Goal: Navigation & Orientation: Find specific page/section

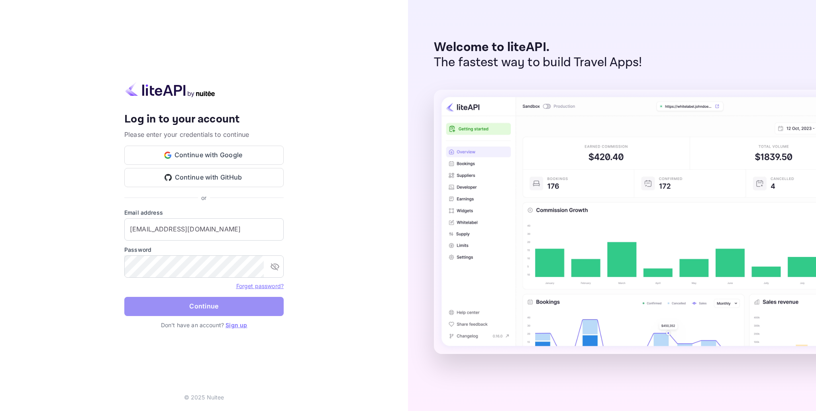
click at [212, 308] on button "Continue" at bounding box center [203, 306] width 159 height 19
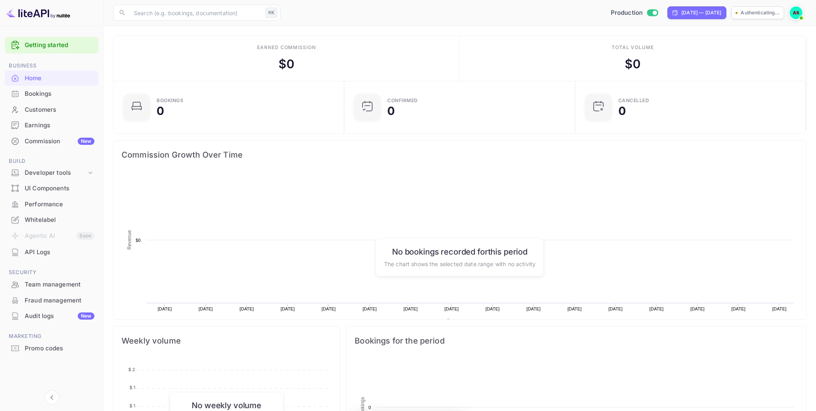
scroll to position [130, 226]
click at [41, 110] on div "Customers" at bounding box center [60, 109] width 70 height 9
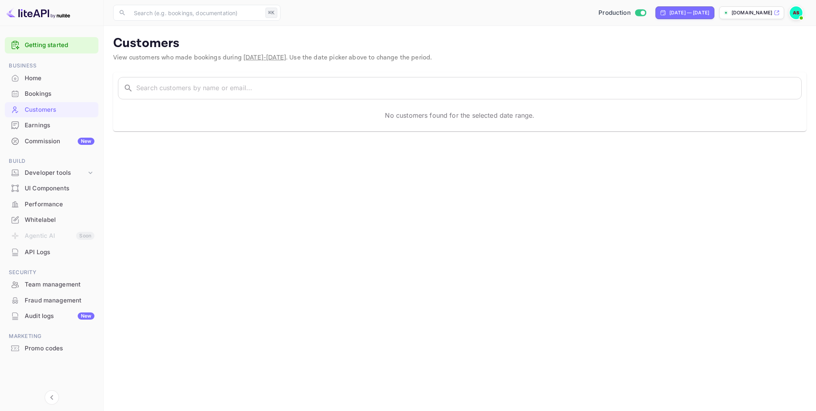
click at [45, 220] on div "Whitelabel" at bounding box center [60, 219] width 70 height 9
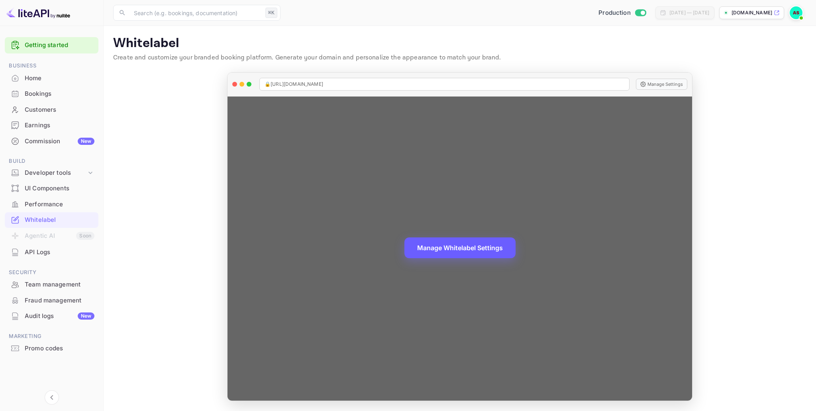
click at [473, 248] on button "Manage Whitelabel Settings" at bounding box center [460, 247] width 111 height 21
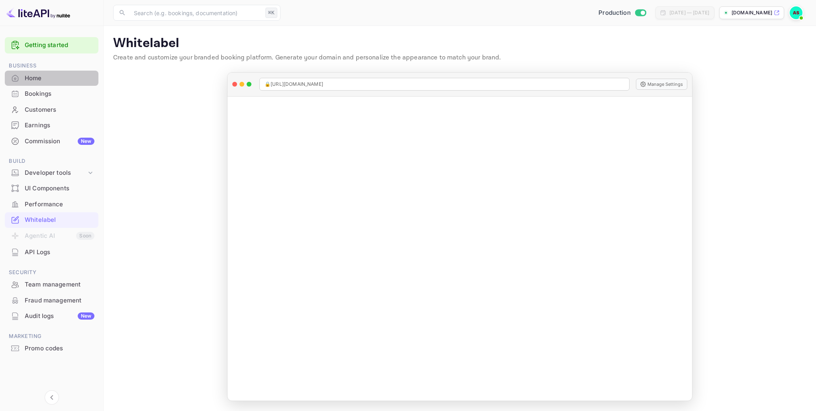
click at [35, 80] on div "Home" at bounding box center [60, 78] width 70 height 9
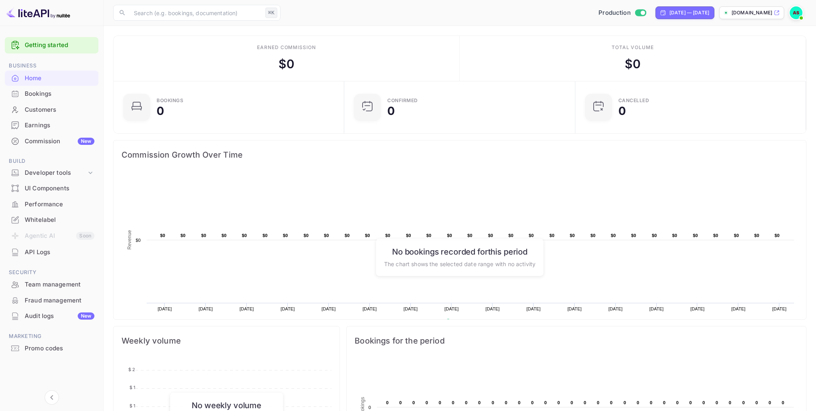
click at [41, 220] on div "Whitelabel" at bounding box center [60, 219] width 70 height 9
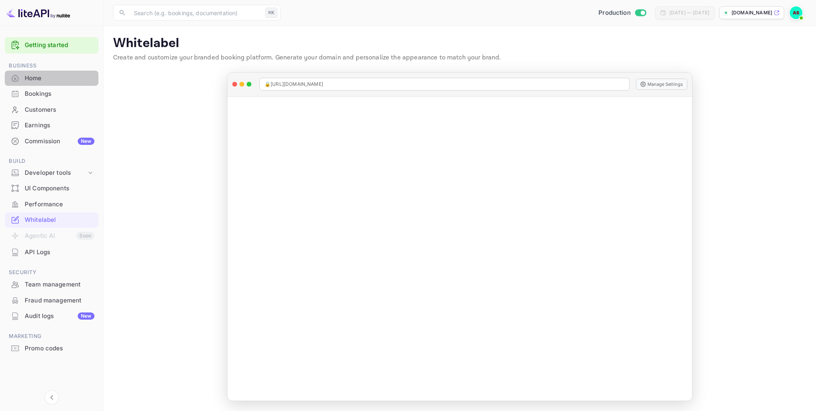
click at [35, 79] on div "Home" at bounding box center [60, 78] width 70 height 9
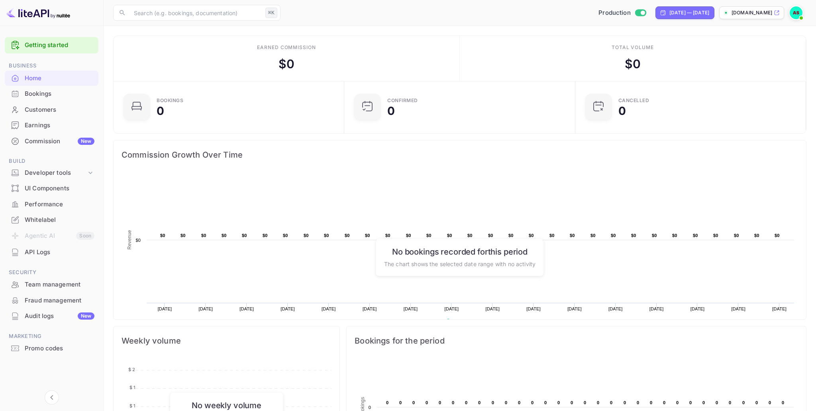
scroll to position [130, 226]
